Goal: Find specific page/section: Find specific page/section

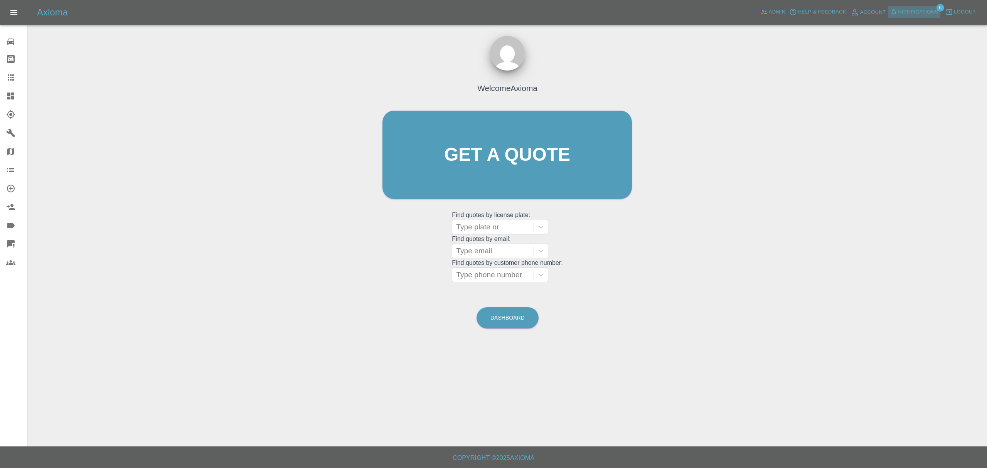
click at [915, 8] on span "Notifications" at bounding box center [918, 12] width 40 height 9
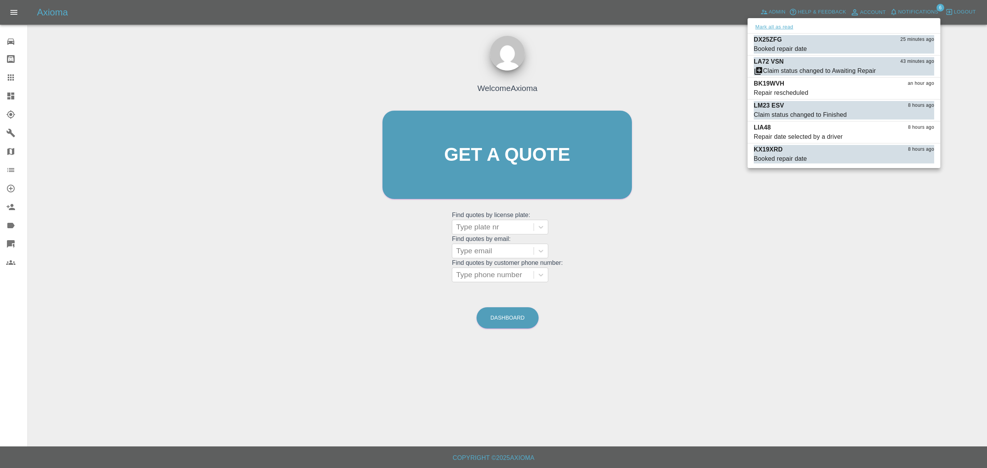
click at [777, 25] on button "Mark all as read" at bounding box center [774, 27] width 41 height 9
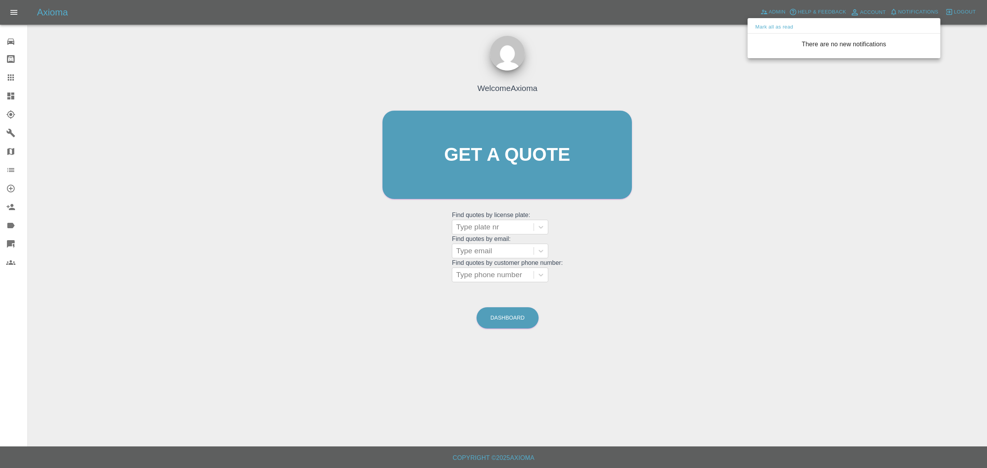
click at [655, 109] on div at bounding box center [493, 234] width 987 height 468
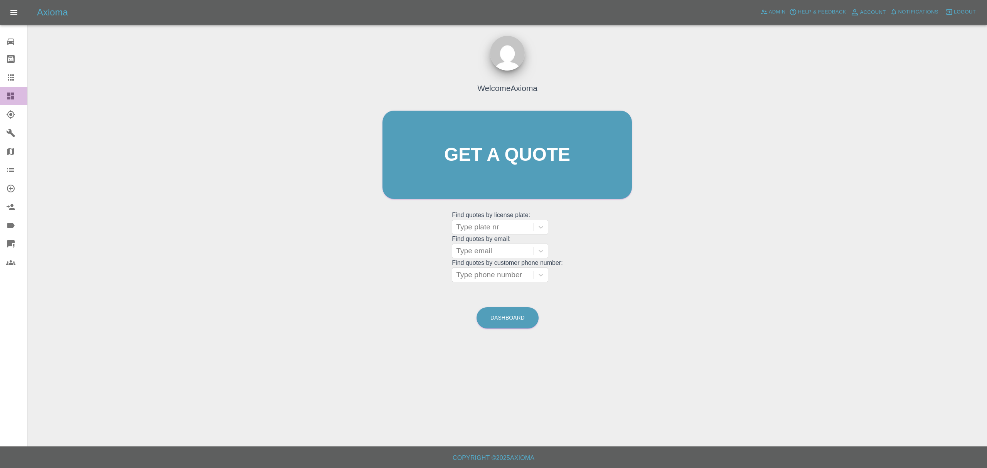
click at [19, 87] on link "Dashboard" at bounding box center [13, 96] width 27 height 19
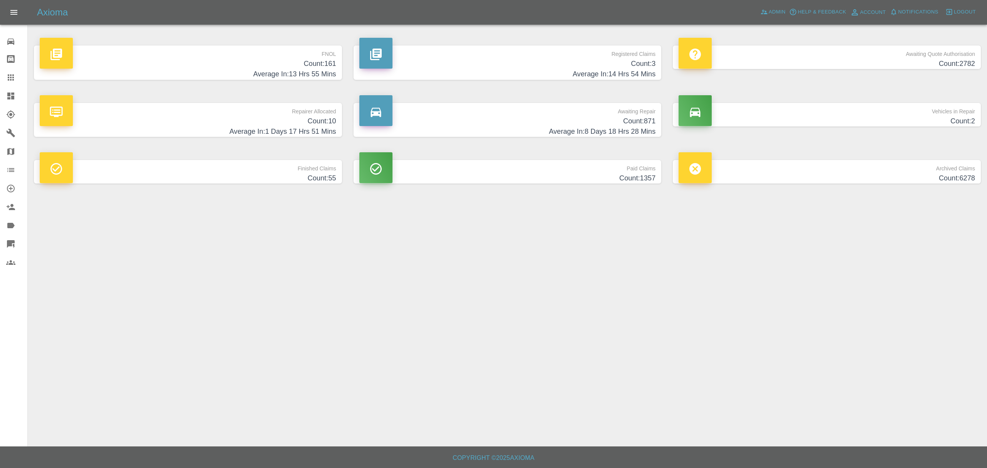
click at [262, 108] on p "Repairer Allocated" at bounding box center [188, 109] width 296 height 13
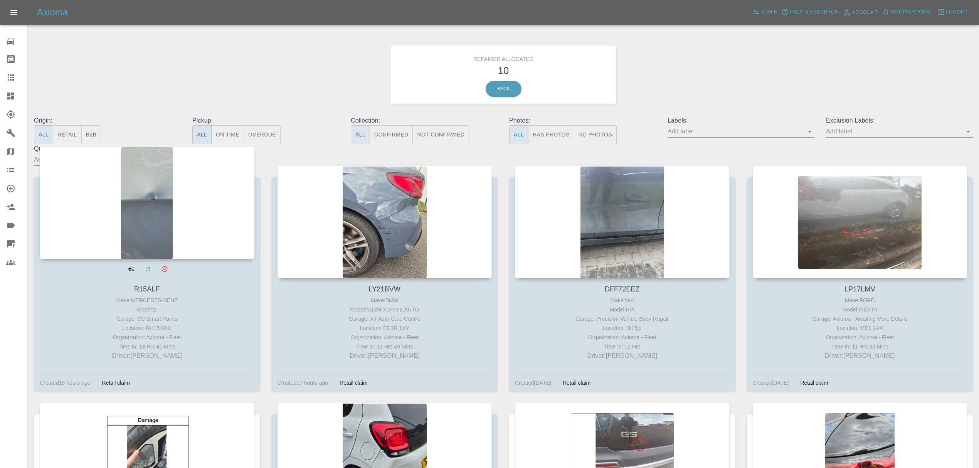
click at [173, 192] on div at bounding box center [147, 202] width 215 height 113
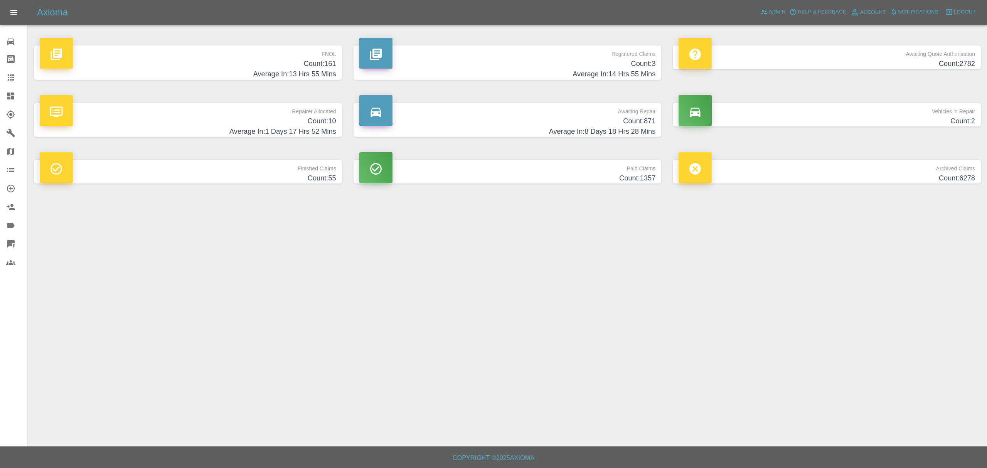
click at [802, 54] on p "Awaiting Quote Authorisation" at bounding box center [826, 51] width 296 height 13
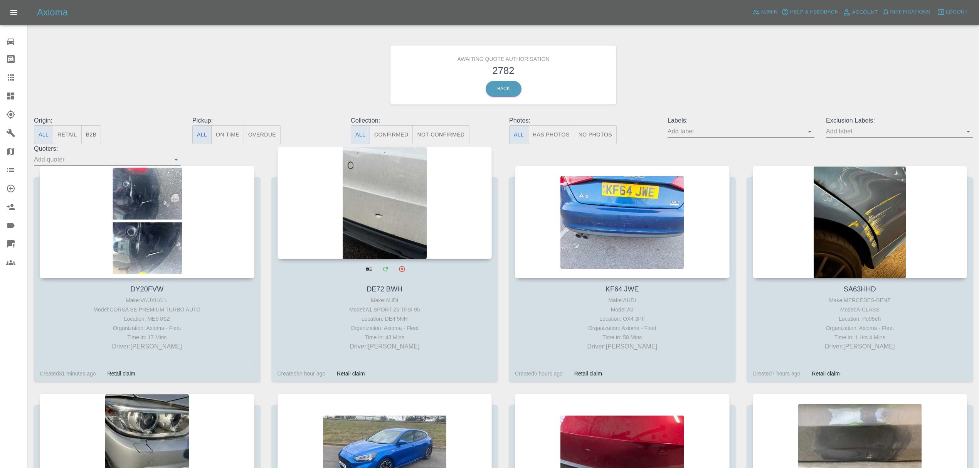
click at [346, 208] on div at bounding box center [385, 202] width 215 height 113
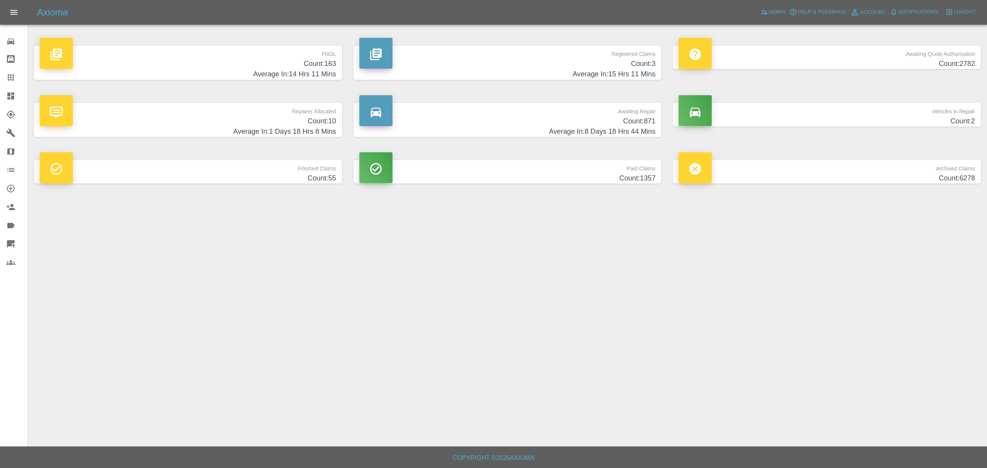
click at [779, 2] on div "Axioma Admin Help & Feedback Account Notifications 0 Logout" at bounding box center [493, 12] width 987 height 25
click at [776, 7] on link "Admin" at bounding box center [772, 12] width 29 height 12
